Goal: Transaction & Acquisition: Purchase product/service

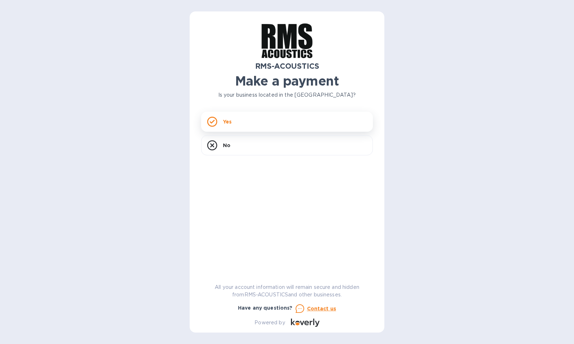
click at [242, 122] on div "Yes" at bounding box center [287, 122] width 172 height 20
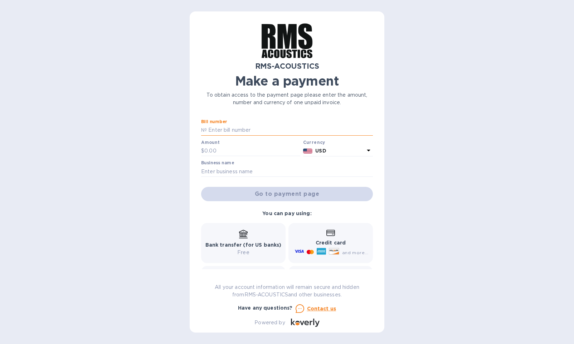
click at [234, 128] on input "text" at bounding box center [290, 130] width 166 height 11
type input "0559"
paste input "6,991.35"
type input "6,991.35"
click at [296, 169] on input "text" at bounding box center [287, 171] width 172 height 11
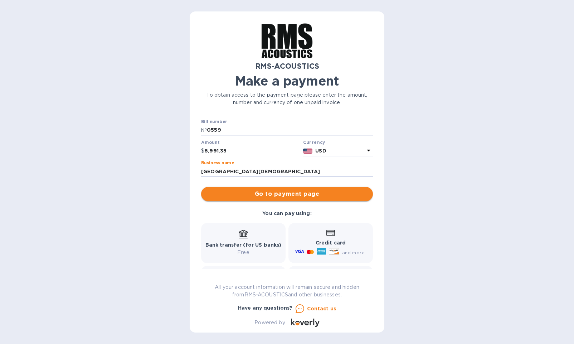
type input "[GEOGRAPHIC_DATA][DEMOGRAPHIC_DATA]"
click at [294, 196] on span "Go to payment page" at bounding box center [287, 194] width 160 height 9
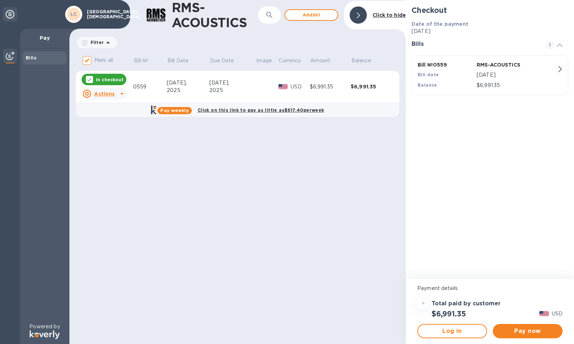
click at [118, 93] on icon at bounding box center [122, 93] width 9 height 9
click at [119, 92] on div at bounding box center [287, 172] width 574 height 344
click at [205, 154] on div "RMS-ACOUSTICS ​ Add bill Click to hide Filter Amount Mark all Bill № Bill Date …" at bounding box center [237, 172] width 336 height 344
click at [463, 337] on button "Log in" at bounding box center [452, 331] width 70 height 14
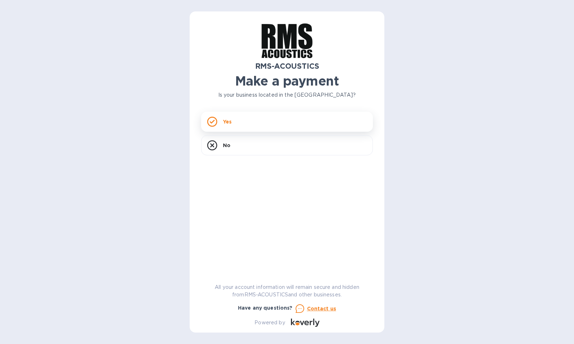
click at [254, 116] on div "Yes" at bounding box center [287, 122] width 172 height 20
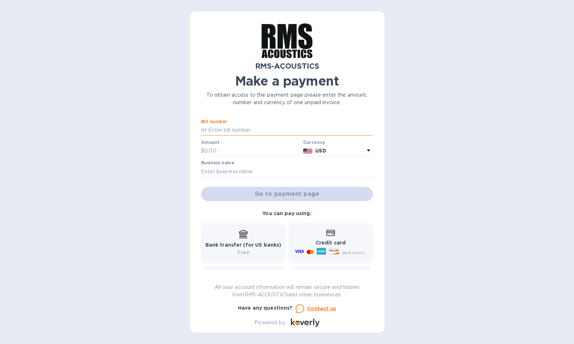
click at [234, 131] on input "text" at bounding box center [290, 130] width 166 height 11
type input "0559"
type input "6,991.35"
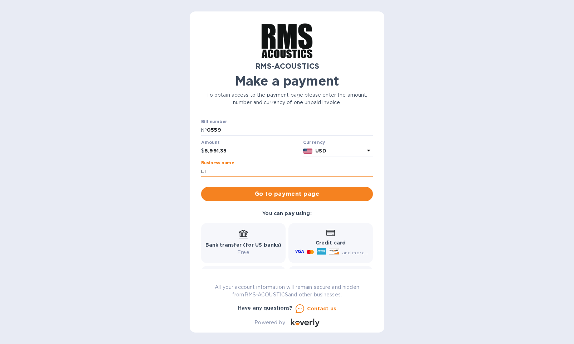
type input "L"
type input "[GEOGRAPHIC_DATA][DEMOGRAPHIC_DATA]"
click at [285, 194] on button "Go to payment page" at bounding box center [287, 194] width 172 height 14
